Goal: Task Accomplishment & Management: Manage account settings

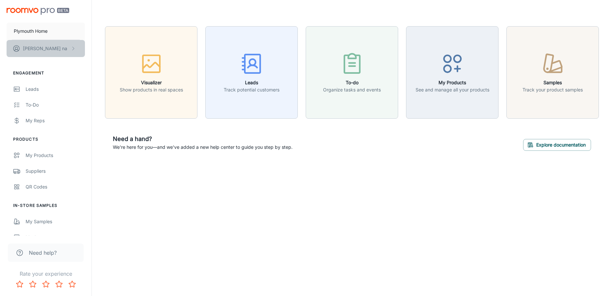
click at [32, 48] on p "[PERSON_NAME]" at bounding box center [45, 48] width 44 height 7
click at [109, 50] on li "User Profile" at bounding box center [102, 48] width 35 height 11
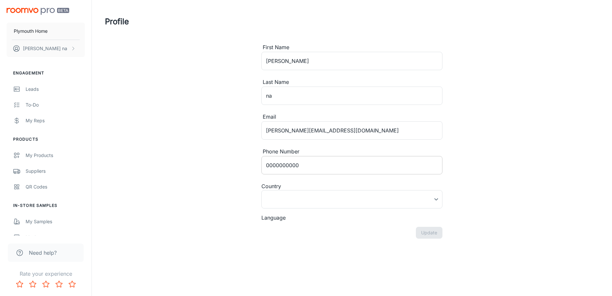
type input "[GEOGRAPHIC_DATA]"
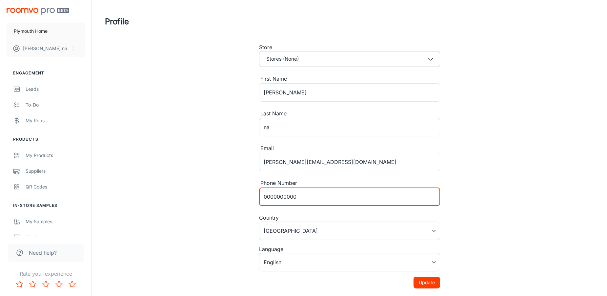
drag, startPoint x: 302, startPoint y: 195, endPoint x: 249, endPoint y: 191, distance: 52.6
click at [250, 192] on div "Profile Store Stores (None) First Name [PERSON_NAME] ​ Last Name na ​ Email [PE…" at bounding box center [349, 155] width 505 height 310
type input "8607124528"
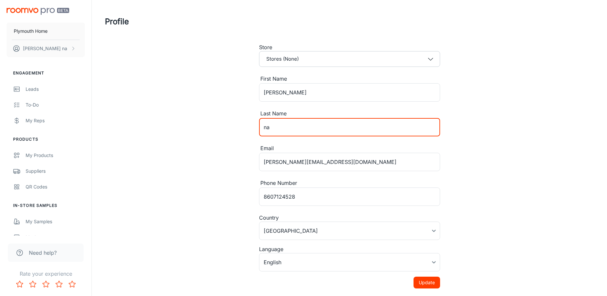
drag, startPoint x: 276, startPoint y: 124, endPoint x: 257, endPoint y: 126, distance: 18.8
click at [257, 126] on div "Store Stores (None) First Name [PERSON_NAME] ​ Last Name na ​ Email [PERSON_NAM…" at bounding box center [349, 176] width 197 height 266
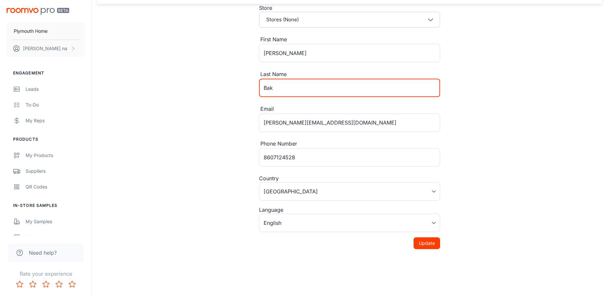
scroll to position [40, 0]
type input "Bak"
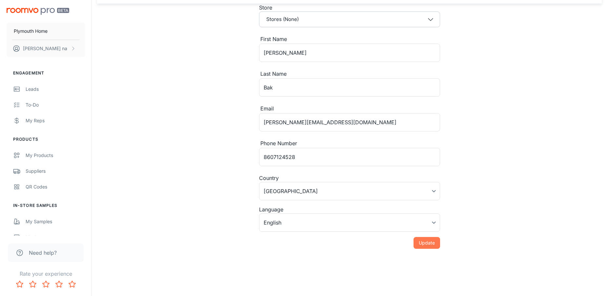
click at [427, 244] on button "Update" at bounding box center [427, 243] width 27 height 12
click at [32, 118] on div "My Reps" at bounding box center [55, 120] width 59 height 7
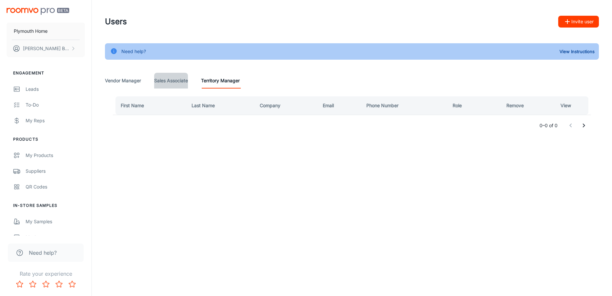
click at [175, 83] on Associate "Sales Associate" at bounding box center [171, 81] width 34 height 16
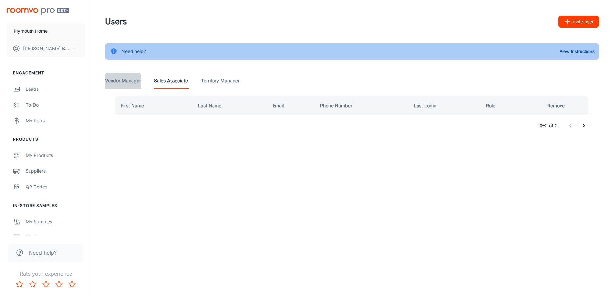
click at [129, 82] on Manager "Vendor Manager" at bounding box center [123, 81] width 36 height 16
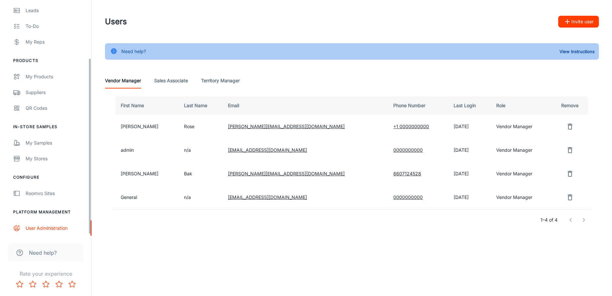
scroll to position [79, 0]
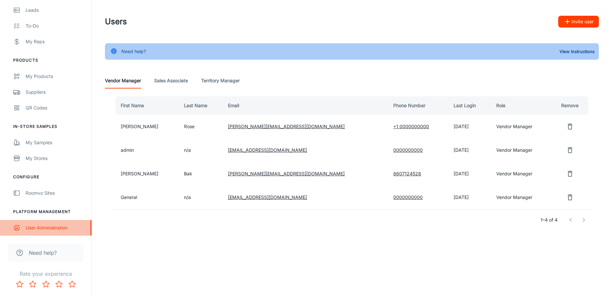
click at [46, 228] on div "User Administration" at bounding box center [55, 227] width 59 height 7
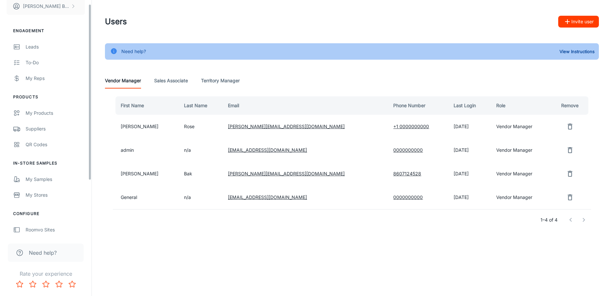
scroll to position [0, 0]
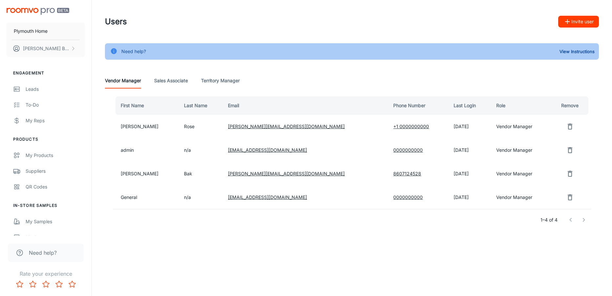
click at [21, 10] on img "scrollable content" at bounding box center [38, 11] width 63 height 7
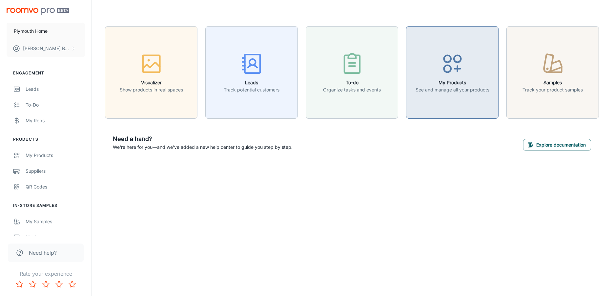
click at [468, 92] on p "See and manage all your products" at bounding box center [453, 89] width 74 height 7
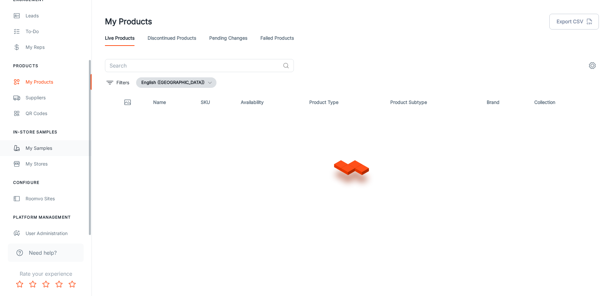
scroll to position [79, 0]
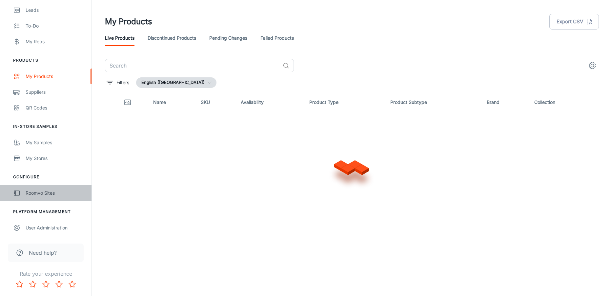
click at [35, 192] on div "Roomvo Sites" at bounding box center [55, 193] width 59 height 7
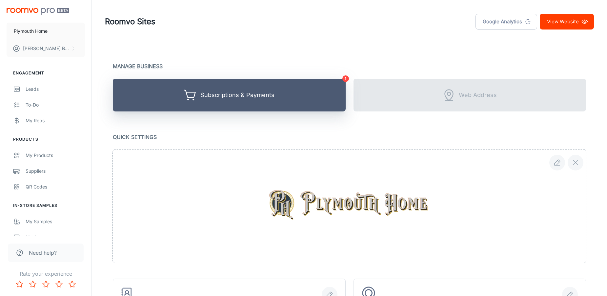
click at [255, 99] on div "Subscriptions & Payments" at bounding box center [237, 95] width 74 height 10
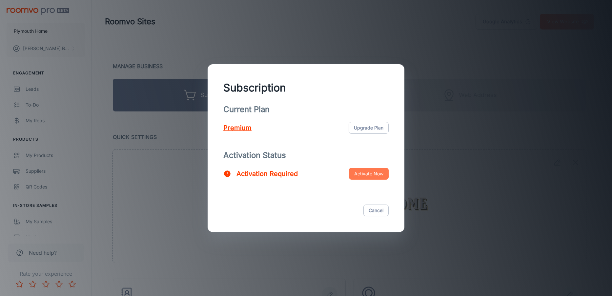
click at [367, 172] on button "Activate Now" at bounding box center [369, 174] width 40 height 12
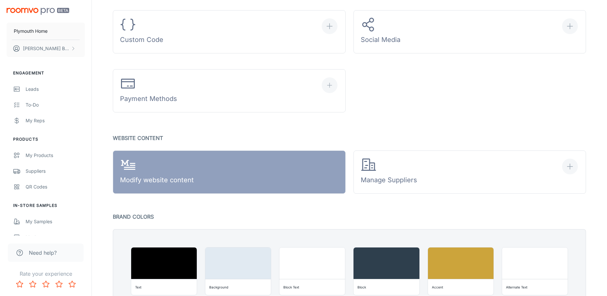
scroll to position [328, 0]
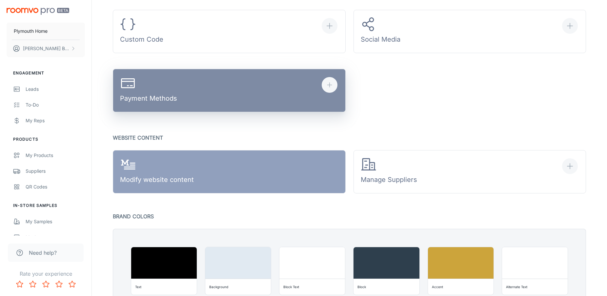
click at [148, 97] on div "Payment Methods" at bounding box center [148, 90] width 57 height 31
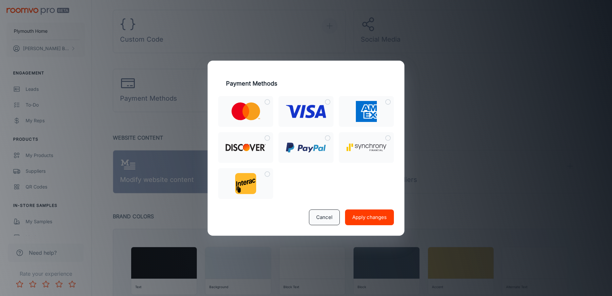
click at [331, 222] on button "Cancel" at bounding box center [324, 218] width 31 height 16
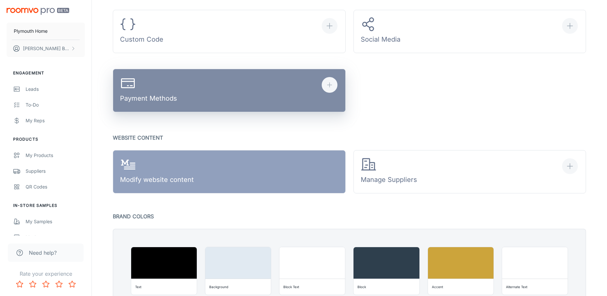
click at [166, 88] on div "Payment Methods" at bounding box center [148, 90] width 57 height 31
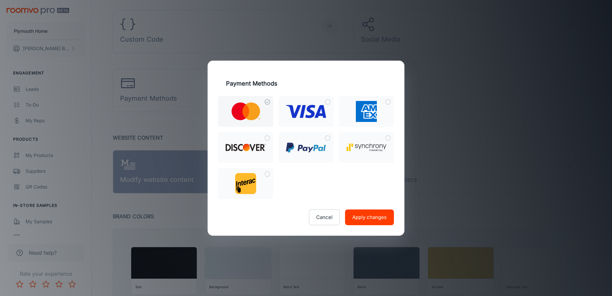
click at [267, 103] on input "checkbox" at bounding box center [268, 102] width 12 height 12
checkbox input "true"
click at [328, 101] on input "checkbox" at bounding box center [328, 102] width 12 height 12
checkbox input "true"
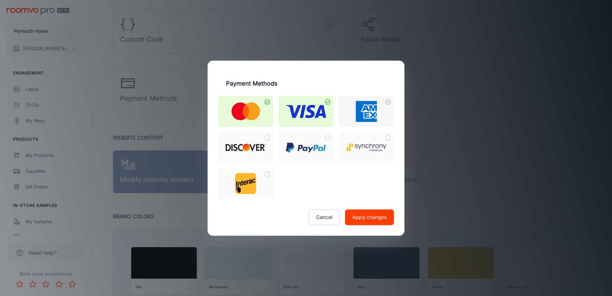
click at [391, 101] on input "checkbox" at bounding box center [388, 102] width 12 height 12
checkbox input "true"
click at [266, 138] on input "checkbox" at bounding box center [268, 138] width 12 height 12
checkbox input "true"
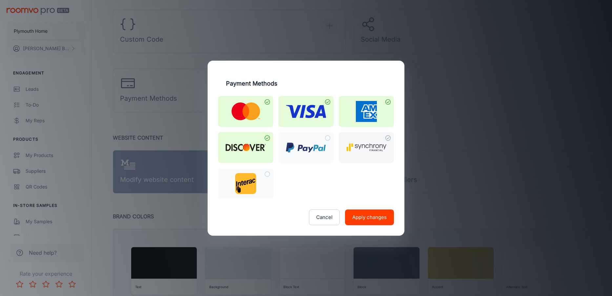
click at [387, 139] on input "checkbox" at bounding box center [388, 138] width 12 height 12
checkbox input "true"
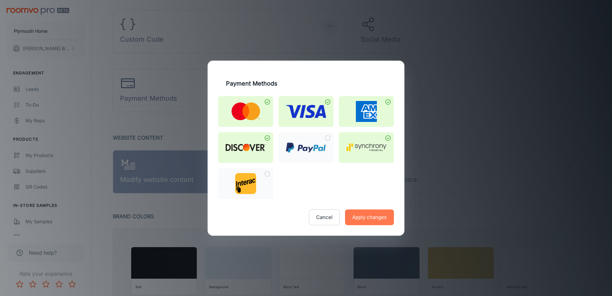
click at [369, 219] on button "Apply changes" at bounding box center [369, 218] width 49 height 16
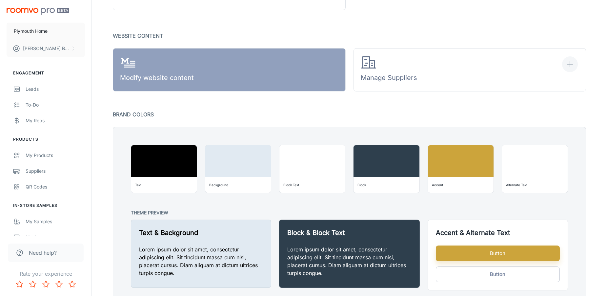
scroll to position [430, 0]
click at [31, 8] on img "scrollable content" at bounding box center [38, 11] width 63 height 7
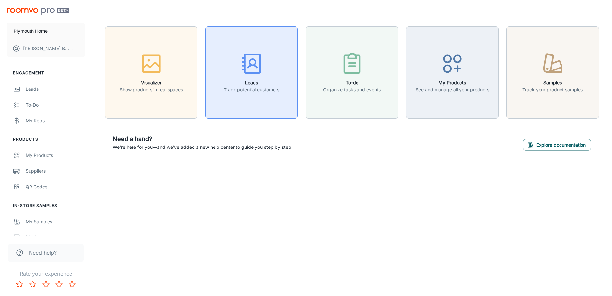
click at [247, 87] on p "Track potential customers" at bounding box center [252, 89] width 56 height 7
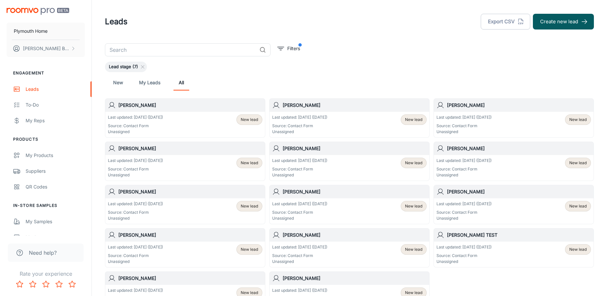
click at [150, 83] on link "My Leads" at bounding box center [149, 83] width 21 height 16
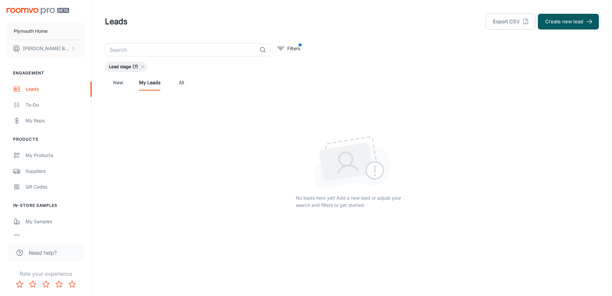
click at [116, 82] on link "New" at bounding box center [118, 83] width 16 height 16
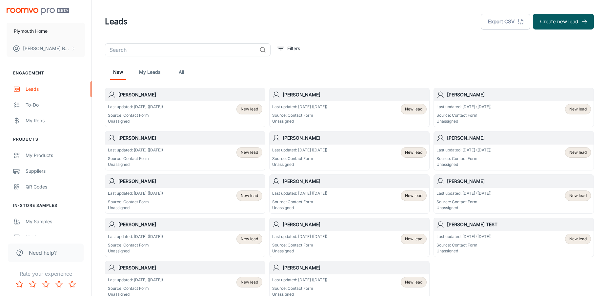
click at [146, 112] on div "Last updated: Sep 8 (5 days ago) Source: Contact Form Unassigned" at bounding box center [135, 114] width 55 height 20
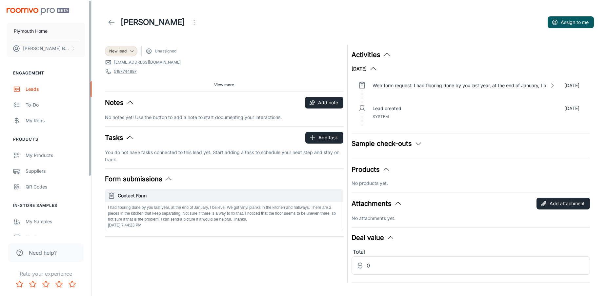
click at [39, 9] on img "scrollable content" at bounding box center [38, 11] width 63 height 7
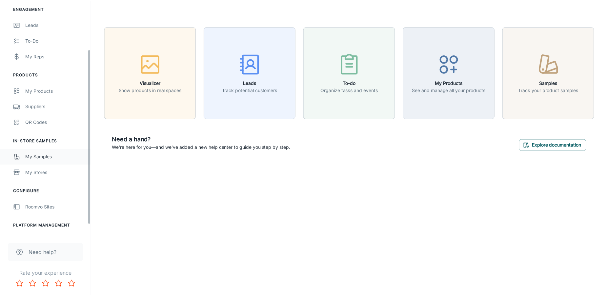
scroll to position [65, 0]
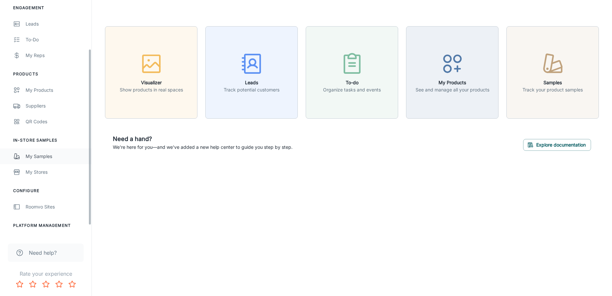
click at [44, 157] on div "My Samples" at bounding box center [55, 156] width 59 height 7
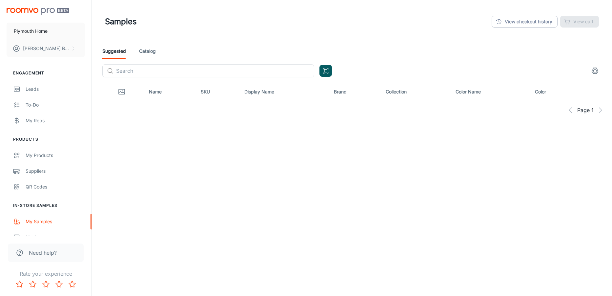
click at [148, 51] on link "Catalog" at bounding box center [147, 51] width 17 height 16
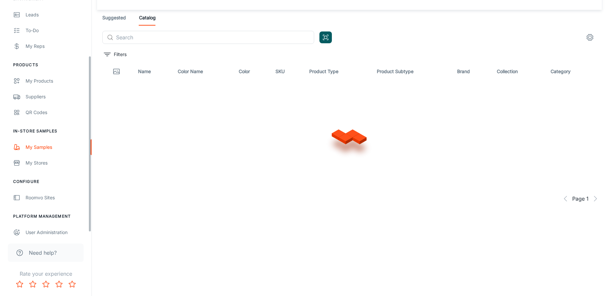
scroll to position [79, 0]
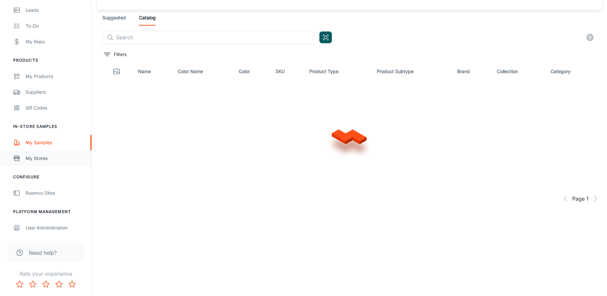
click at [34, 161] on div "My Stores" at bounding box center [55, 158] width 59 height 7
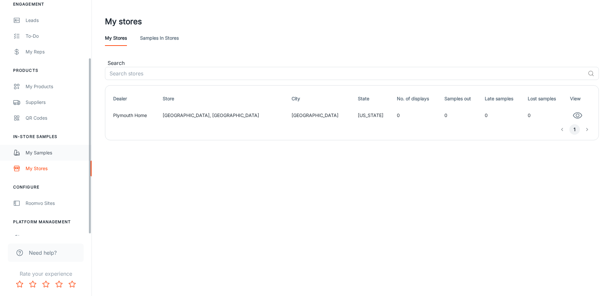
scroll to position [79, 0]
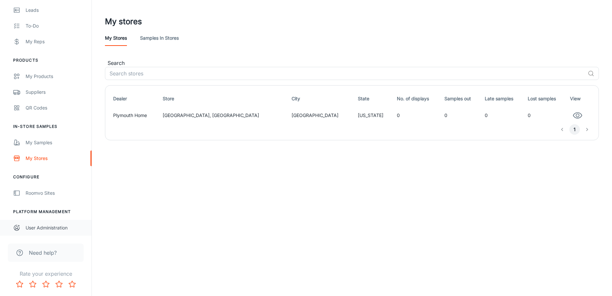
click at [48, 227] on div "User Administration" at bounding box center [55, 227] width 59 height 7
